Goal: Find specific page/section: Find specific page/section

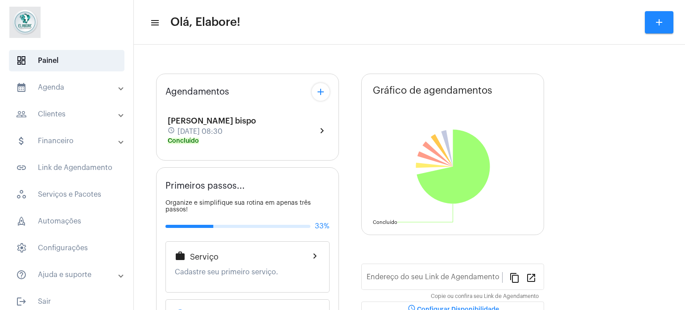
type input "[URL][DOMAIN_NAME]"
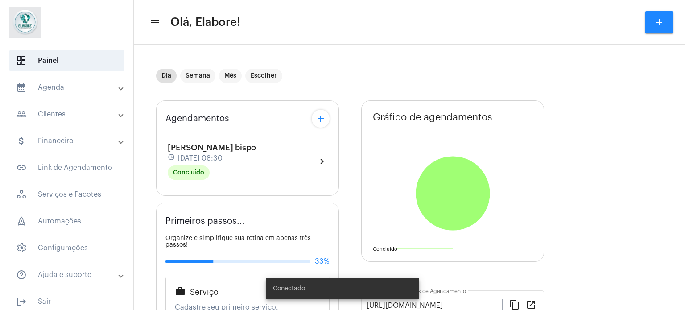
click at [58, 117] on mat-panel-title "people_outline Clientes" at bounding box center [67, 114] width 103 height 11
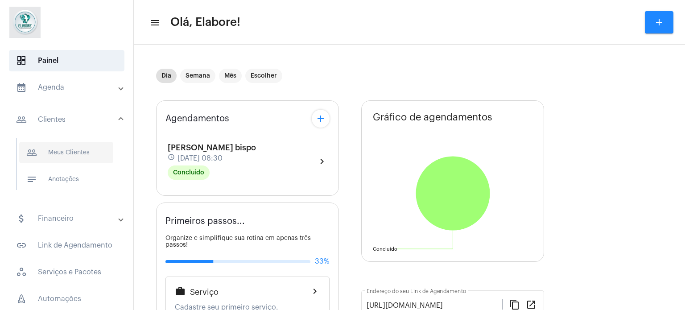
click at [70, 148] on span "people_outline Meus Clientes" at bounding box center [66, 152] width 94 height 21
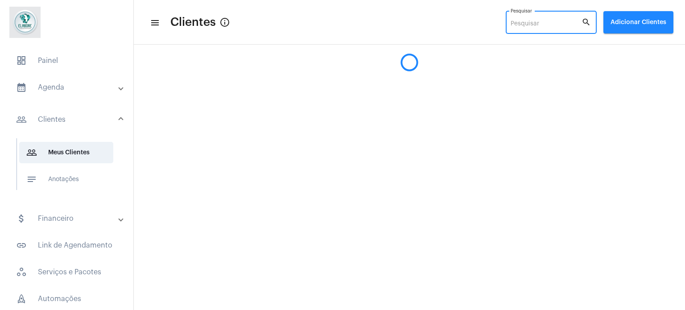
click at [529, 25] on input "Pesquisar" at bounding box center [545, 24] width 71 height 7
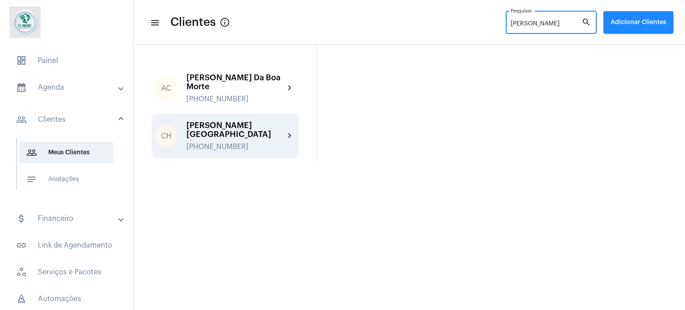
type input "[PERSON_NAME]"
click at [226, 126] on div "[PERSON_NAME] [GEOGRAPHIC_DATA]" at bounding box center [235, 130] width 98 height 18
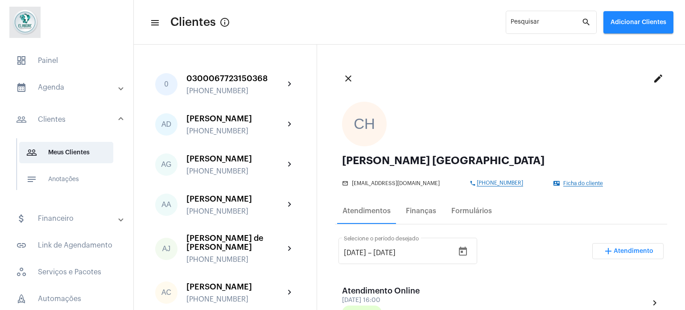
click at [563, 184] on span "Ficha do cliente" at bounding box center [583, 184] width 40 height 6
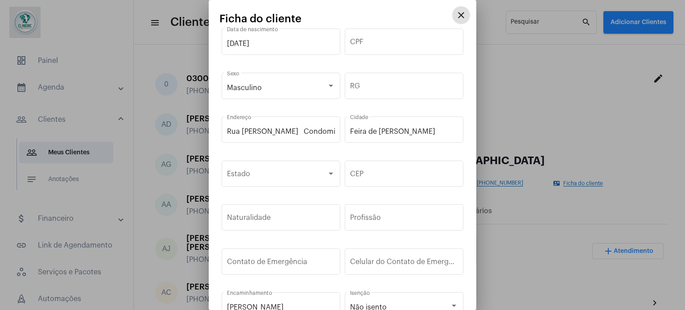
click at [456, 16] on mat-icon "close" at bounding box center [461, 15] width 11 height 11
